Goal: Navigation & Orientation: Understand site structure

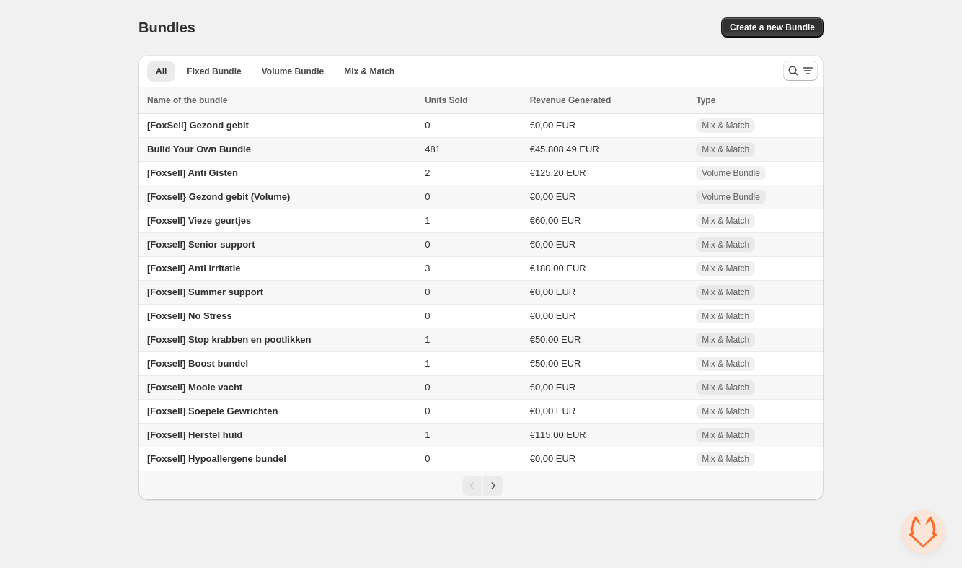
click at [69, 253] on div "Home Bundles Analytics Plan and Billing Bundles. This page is ready Bundles Cre…" at bounding box center [481, 250] width 962 height 500
click at [495, 493] on icon "Next" at bounding box center [493, 485] width 14 height 14
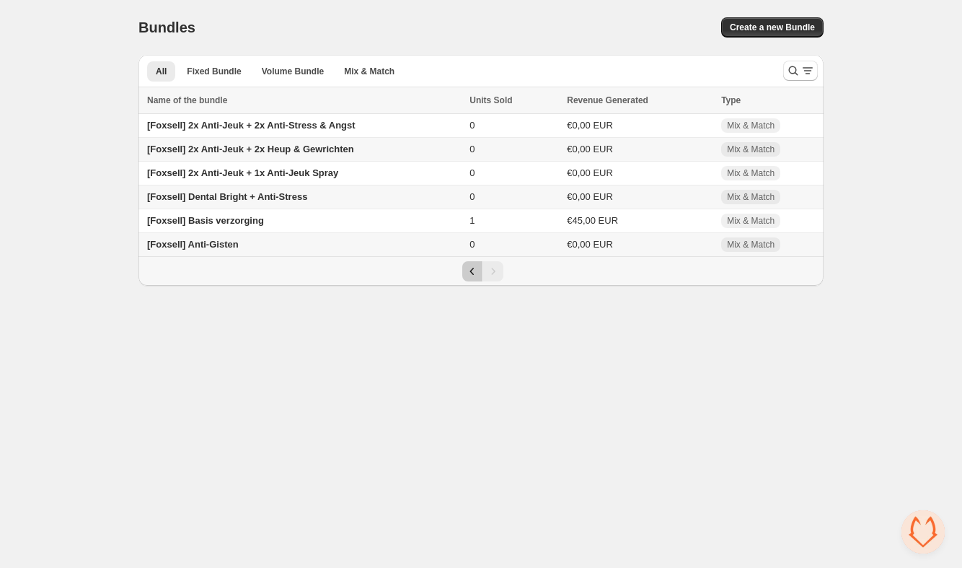
click at [473, 276] on icon "Previous" at bounding box center [472, 271] width 14 height 14
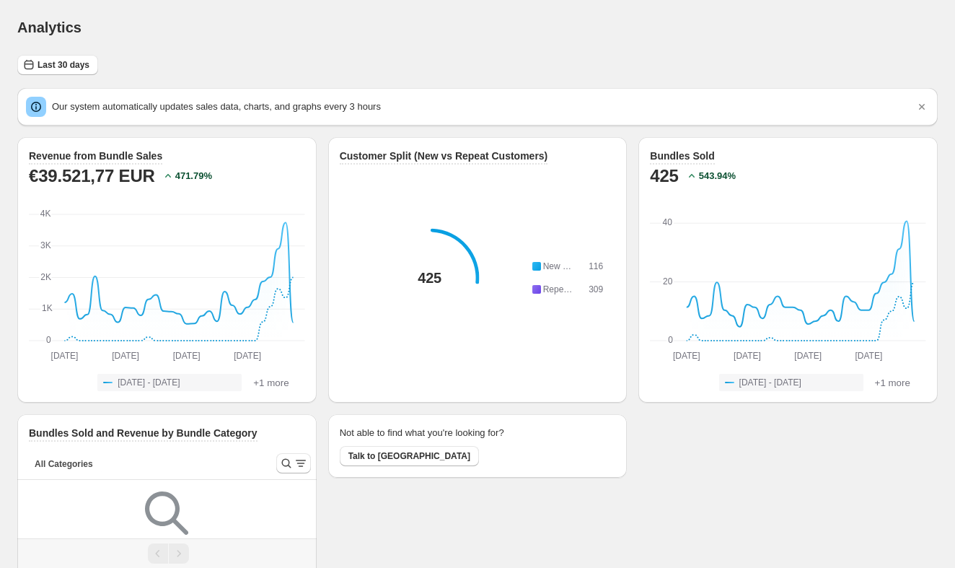
scroll to position [1, 0]
